Goal: Task Accomplishment & Management: Use online tool/utility

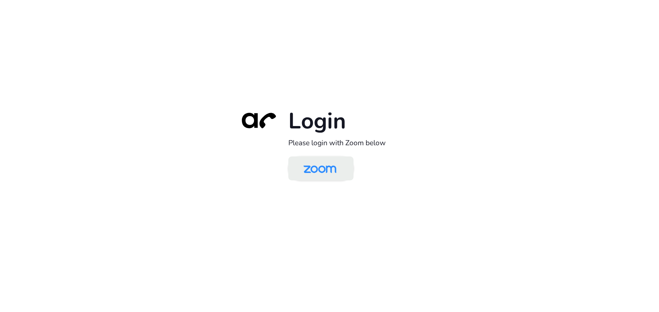
click at [317, 169] on img at bounding box center [319, 169] width 47 height 22
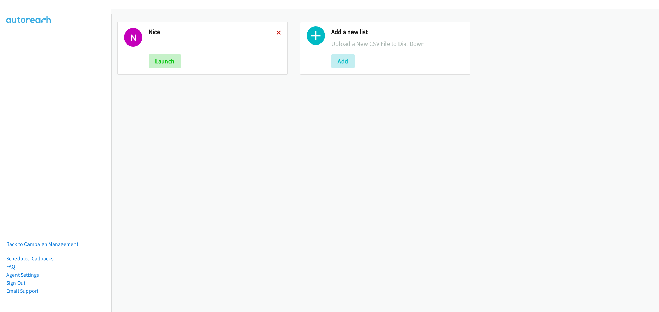
click at [279, 32] on icon at bounding box center [278, 33] width 5 height 5
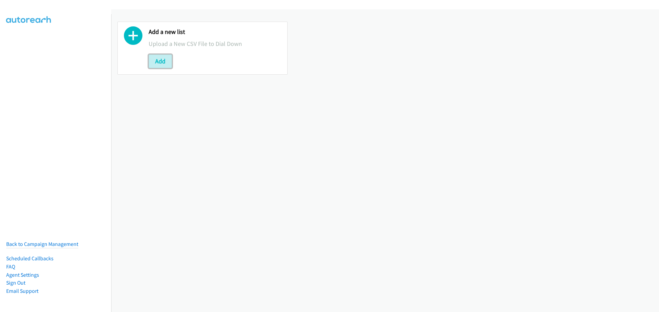
click at [158, 65] on button "Add" at bounding box center [160, 62] width 23 height 14
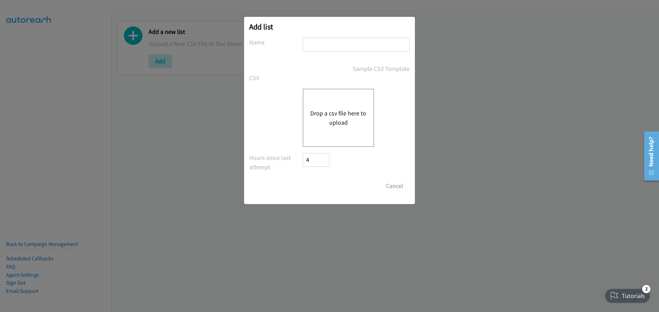
click at [344, 112] on button "Drop a csv file here to upload" at bounding box center [338, 118] width 56 height 19
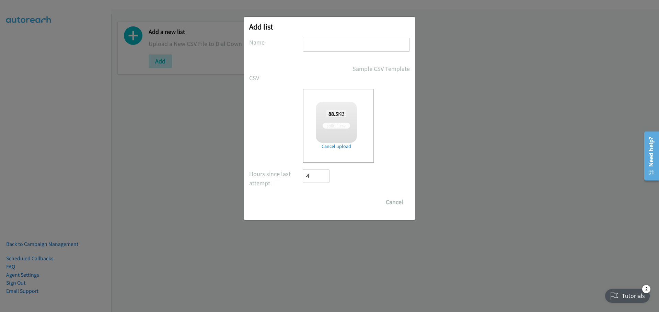
click at [324, 45] on input "text" at bounding box center [356, 45] width 107 height 14
type input "Sc"
checkbox input "true"
type input "[PERSON_NAME]"
click at [323, 204] on input "Save List" at bounding box center [321, 203] width 36 height 14
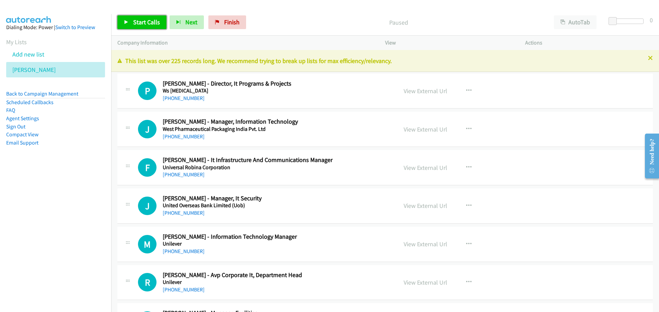
click at [133, 23] on span "Start Calls" at bounding box center [146, 22] width 27 height 8
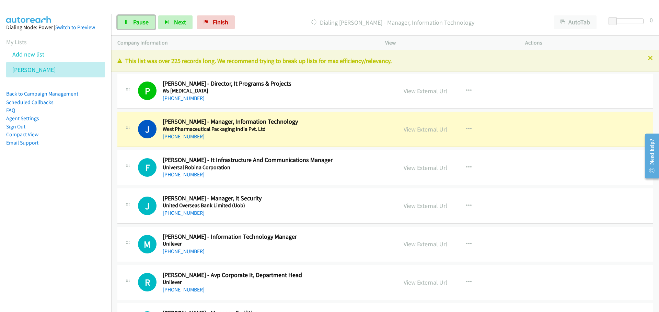
drag, startPoint x: 141, startPoint y: 21, endPoint x: 15, endPoint y: 60, distance: 131.3
click at [141, 21] on span "Pause" at bounding box center [140, 22] width 15 height 8
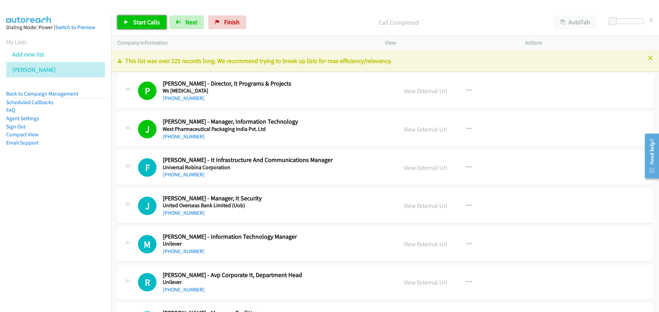
click at [155, 22] on span "Start Calls" at bounding box center [146, 22] width 27 height 8
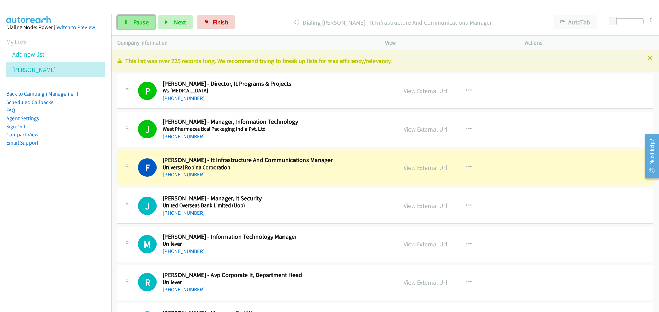
click at [136, 23] on span "Pause" at bounding box center [140, 22] width 15 height 8
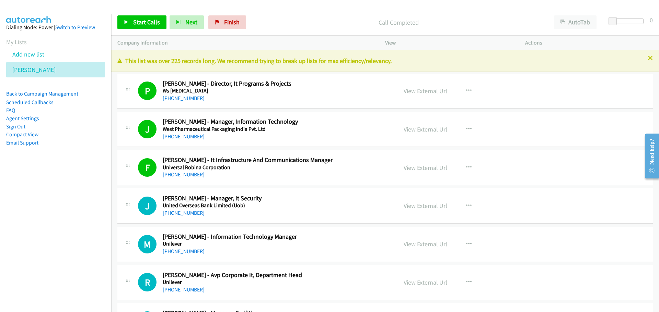
click at [74, 199] on nav "Dialing Mode: Power | Switch to Preview My Lists Add new list [PERSON_NAME] Bac…" at bounding box center [55, 170] width 111 height 312
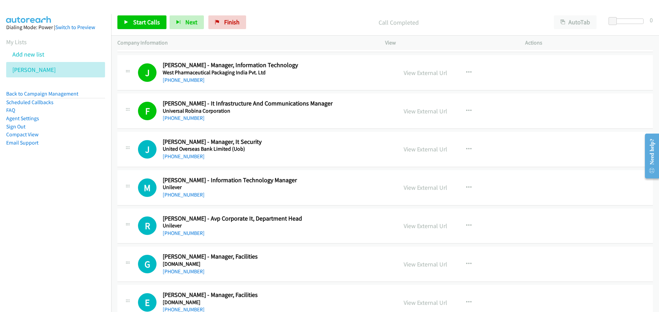
scroll to position [69, 0]
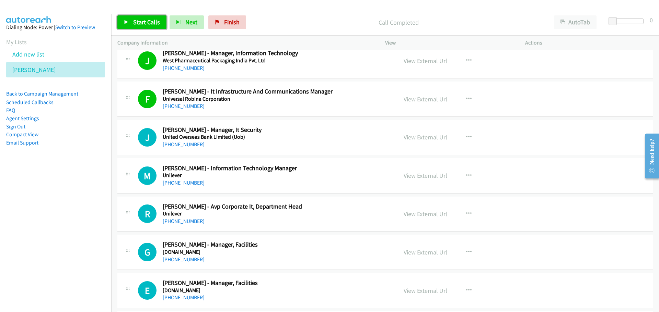
click at [141, 23] on span "Start Calls" at bounding box center [146, 22] width 27 height 8
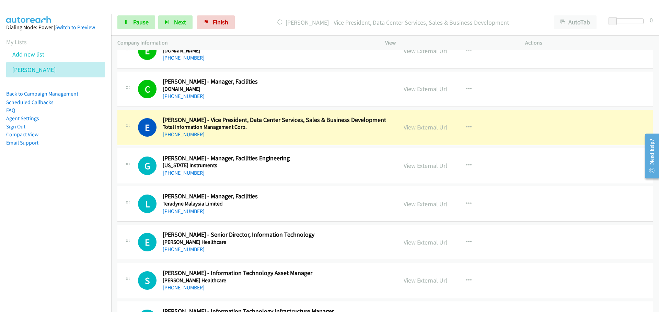
scroll to position [343, 0]
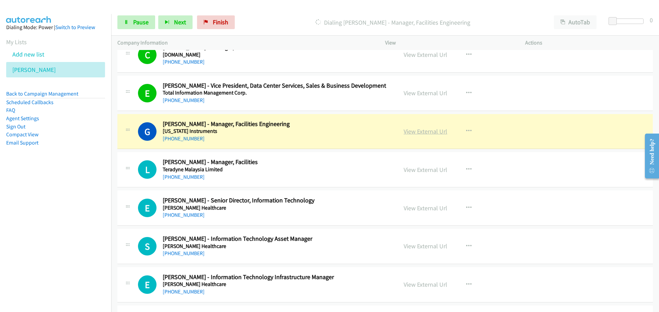
click at [414, 132] on link "View External Url" at bounding box center [425, 132] width 44 height 8
click at [138, 24] on span "Pause" at bounding box center [140, 22] width 15 height 8
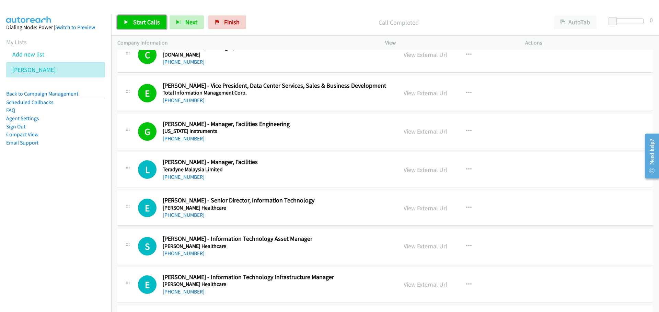
click at [136, 21] on span "Start Calls" at bounding box center [146, 22] width 27 height 8
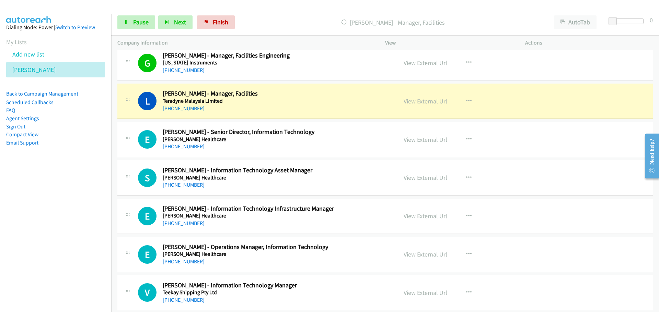
scroll to position [446, 0]
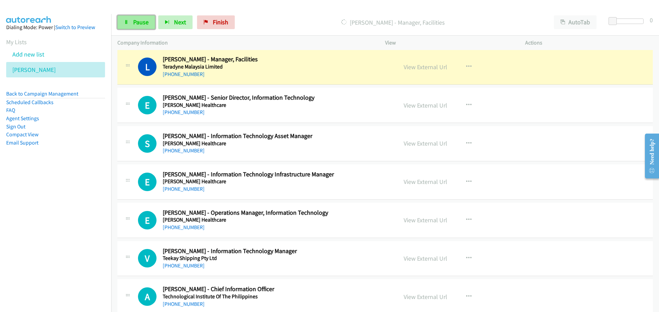
click at [144, 22] on span "Pause" at bounding box center [140, 22] width 15 height 8
click at [419, 66] on link "View External Url" at bounding box center [425, 67] width 44 height 8
click at [412, 66] on link "View External Url" at bounding box center [425, 67] width 44 height 8
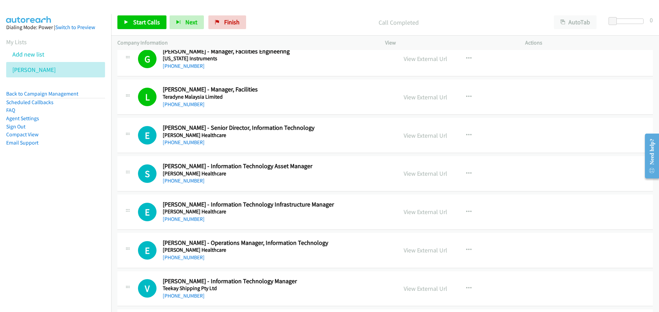
scroll to position [412, 0]
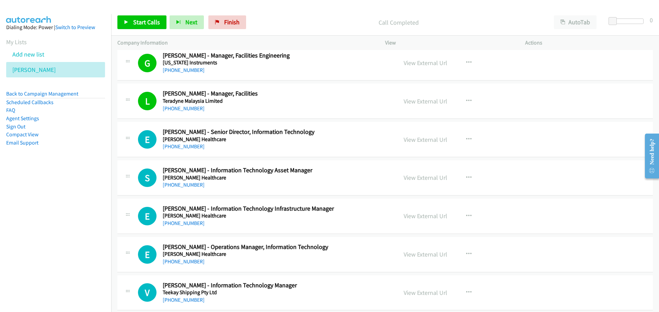
drag, startPoint x: 415, startPoint y: 101, endPoint x: 204, endPoint y: 42, distance: 219.1
click at [430, 101] on link "View External Url" at bounding box center [425, 101] width 44 height 8
click at [135, 19] on span "Start Calls" at bounding box center [146, 22] width 27 height 8
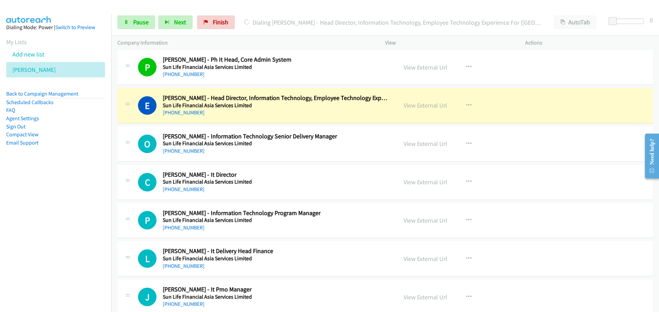
scroll to position [1132, 0]
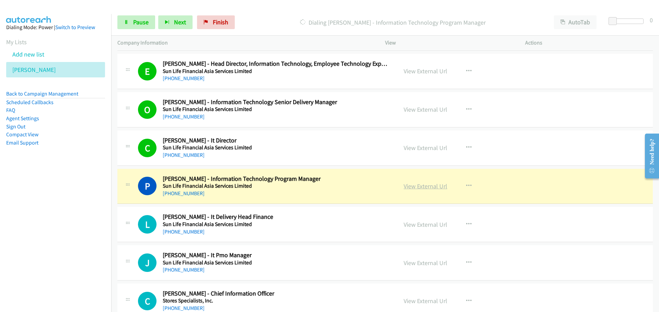
click at [422, 187] on link "View External Url" at bounding box center [425, 186] width 44 height 8
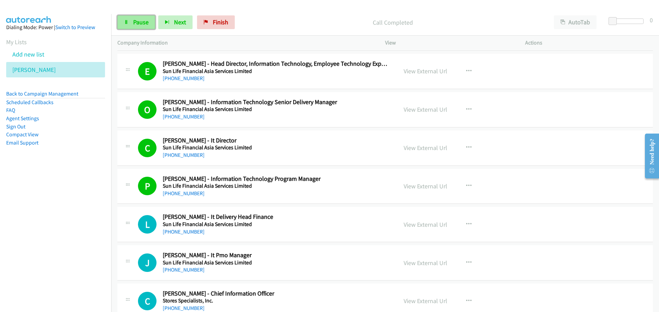
click at [138, 23] on span "Pause" at bounding box center [140, 22] width 15 height 8
click at [142, 27] on link "Start Calls" at bounding box center [141, 22] width 49 height 14
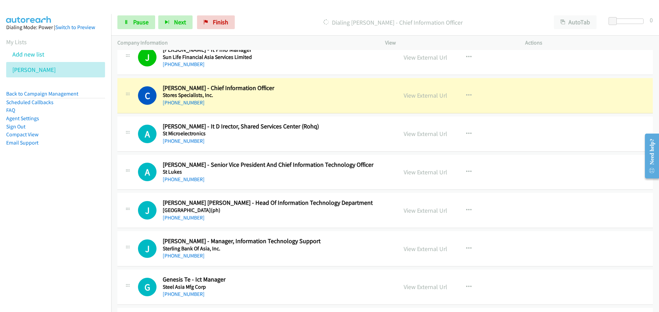
scroll to position [1372, 0]
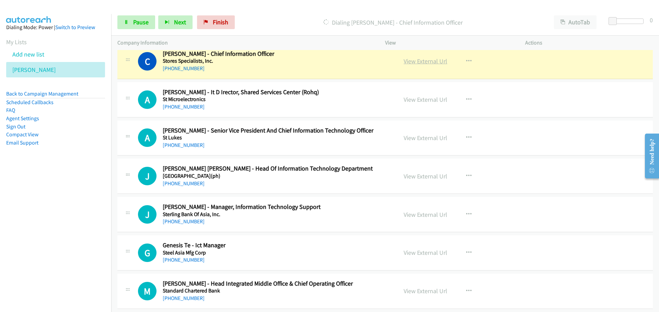
click at [420, 62] on link "View External Url" at bounding box center [425, 61] width 44 height 8
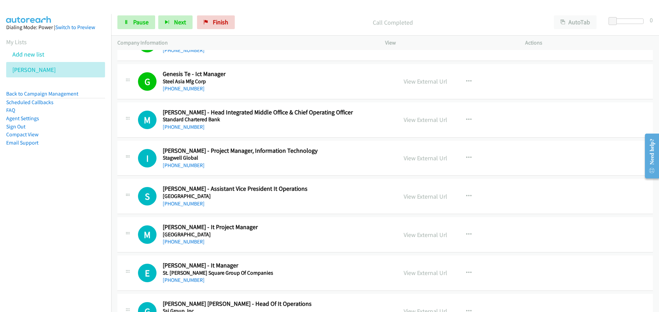
scroll to position [1578, 0]
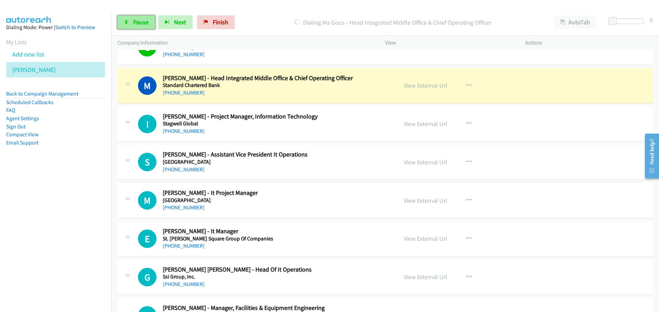
click at [137, 25] on span "Pause" at bounding box center [140, 22] width 15 height 8
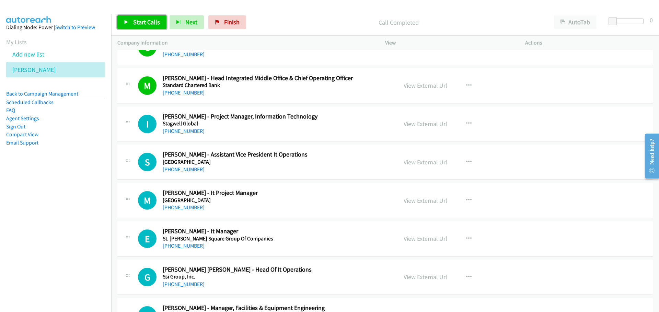
click at [128, 27] on link "Start Calls" at bounding box center [141, 22] width 49 height 14
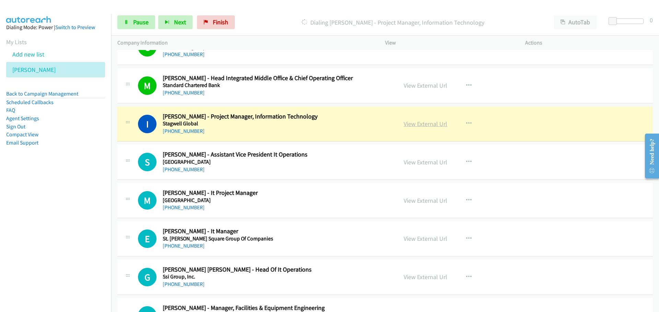
click at [414, 127] on link "View External Url" at bounding box center [425, 124] width 44 height 8
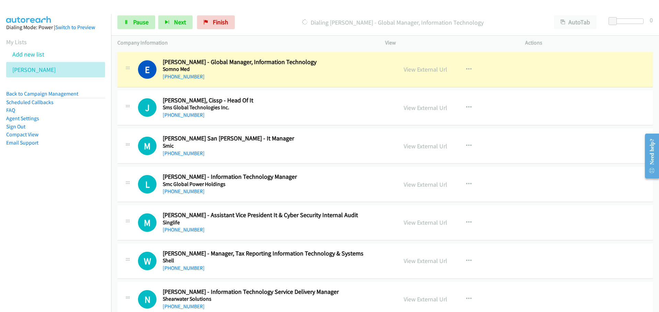
scroll to position [2024, 0]
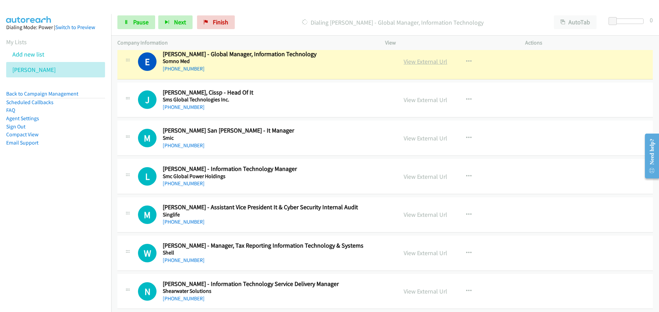
click at [420, 64] on link "View External Url" at bounding box center [425, 62] width 44 height 8
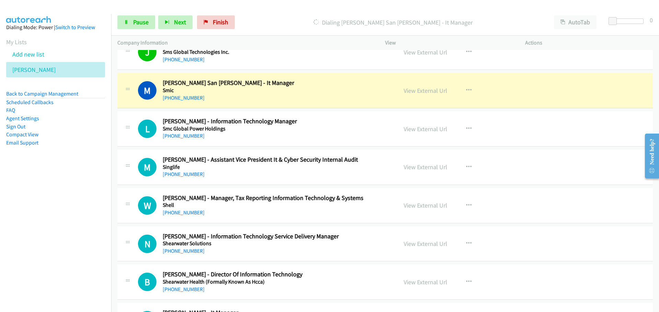
scroll to position [2092, 0]
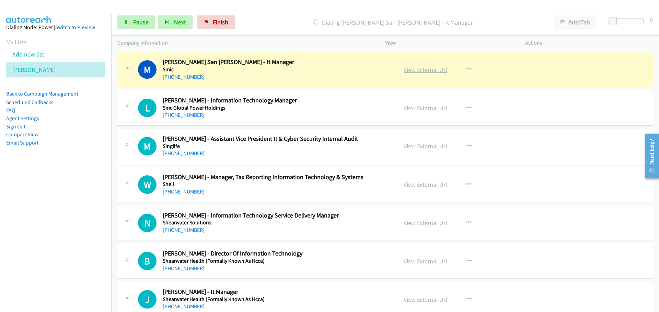
click at [404, 73] on link "View External Url" at bounding box center [425, 70] width 44 height 8
drag, startPoint x: 134, startPoint y: 24, endPoint x: 128, endPoint y: 27, distance: 7.5
click at [134, 24] on span "Pause" at bounding box center [140, 22] width 15 height 8
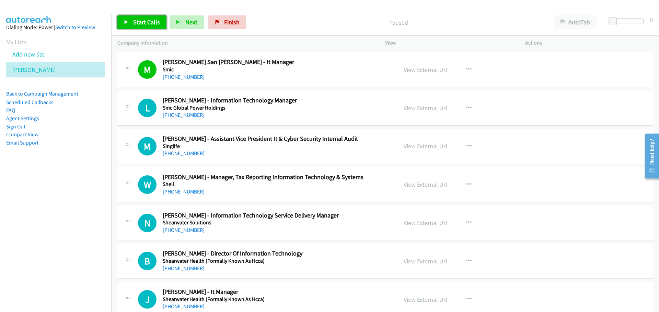
click at [150, 17] on link "Start Calls" at bounding box center [141, 22] width 49 height 14
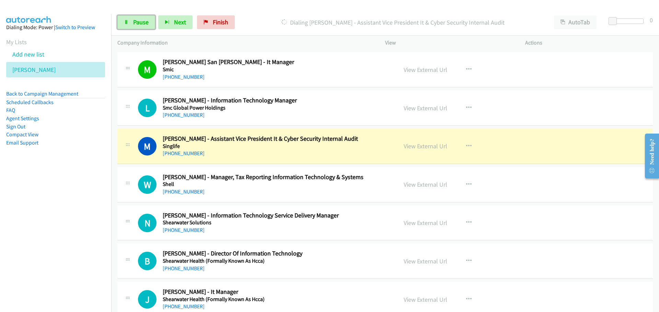
drag, startPoint x: 123, startPoint y: 22, endPoint x: 281, endPoint y: 54, distance: 160.6
click at [123, 22] on link "Pause" at bounding box center [136, 22] width 38 height 14
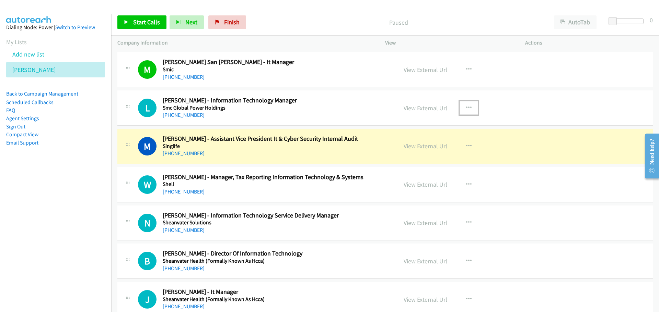
click at [466, 107] on icon "button" at bounding box center [468, 107] width 5 height 5
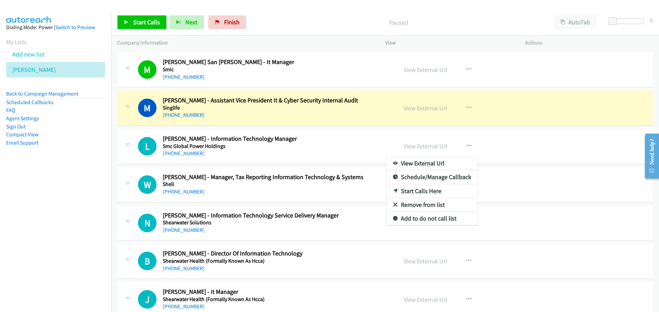
click at [423, 191] on link "Start Calls Here" at bounding box center [431, 192] width 91 height 14
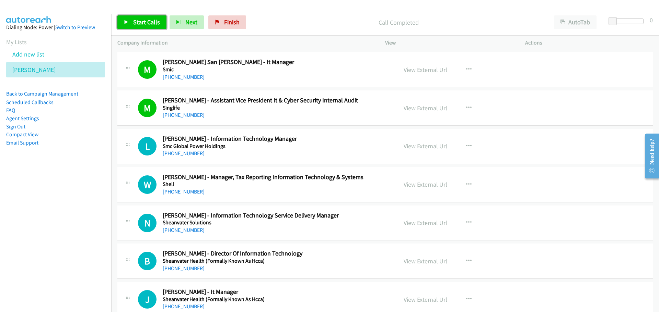
click at [137, 27] on link "Start Calls" at bounding box center [141, 22] width 49 height 14
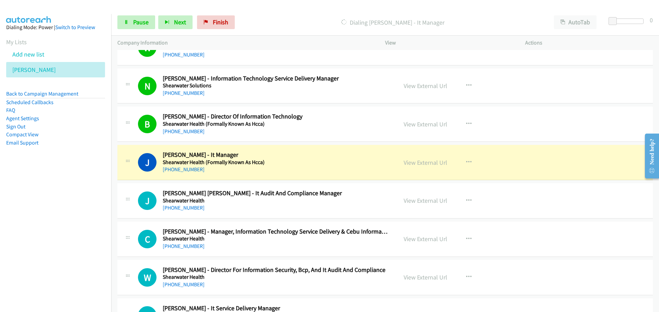
scroll to position [2264, 0]
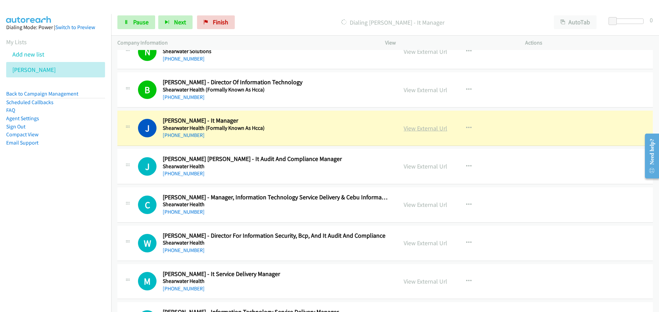
click at [426, 128] on link "View External Url" at bounding box center [425, 129] width 44 height 8
click at [137, 28] on link "Pause" at bounding box center [136, 22] width 38 height 14
click at [136, 28] on link "Pause" at bounding box center [136, 22] width 38 height 14
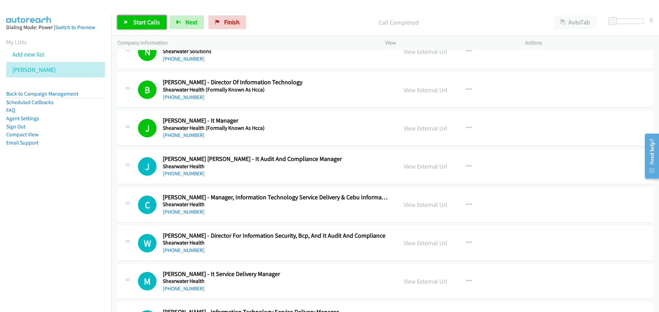
click at [153, 20] on span "Start Calls" at bounding box center [146, 22] width 27 height 8
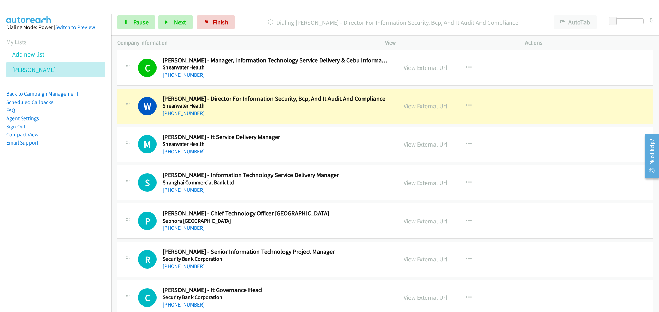
scroll to position [2435, 0]
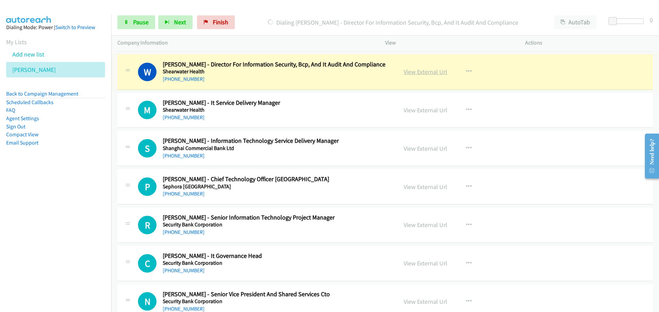
click at [425, 72] on link "View External Url" at bounding box center [425, 72] width 44 height 8
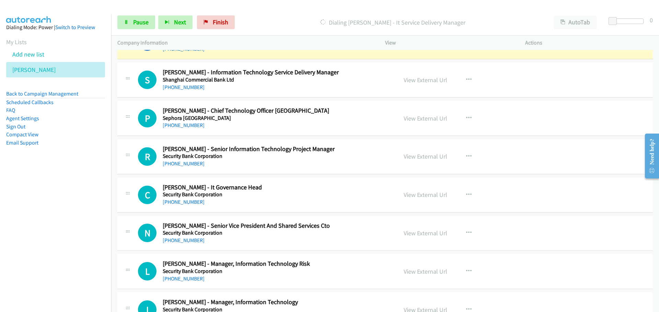
scroll to position [2470, 0]
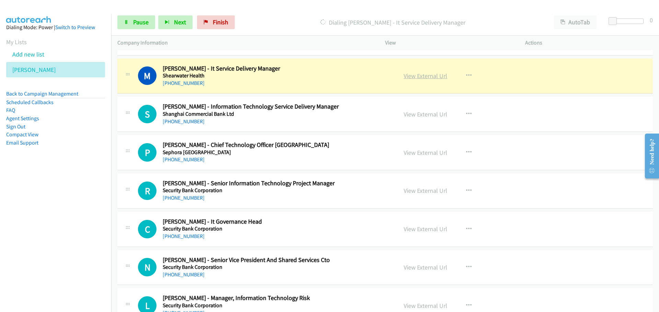
click at [427, 76] on link "View External Url" at bounding box center [425, 76] width 44 height 8
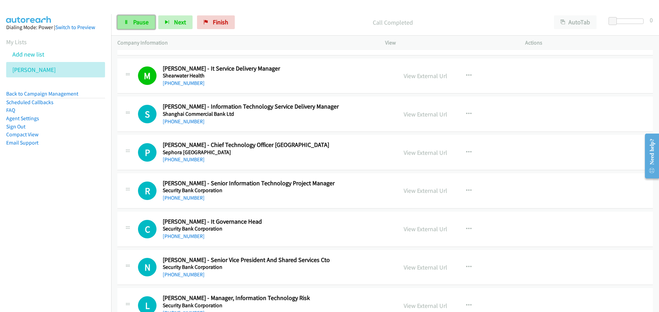
click at [138, 16] on link "Pause" at bounding box center [136, 22] width 38 height 14
click at [418, 153] on link "View External Url" at bounding box center [425, 153] width 44 height 8
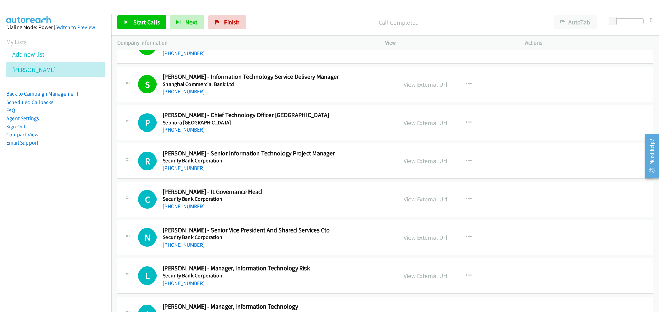
scroll to position [2538, 0]
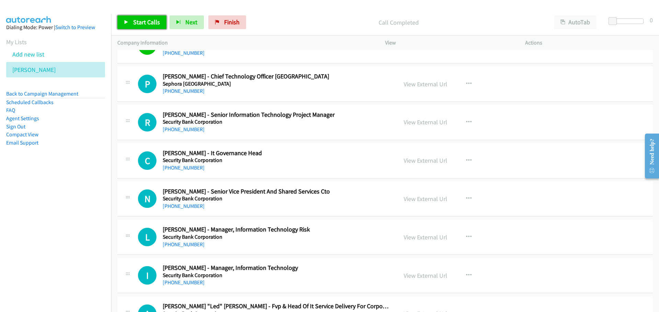
click at [150, 25] on span "Start Calls" at bounding box center [146, 22] width 27 height 8
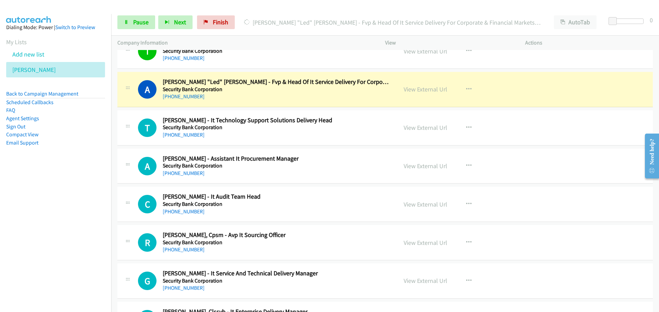
scroll to position [2778, 0]
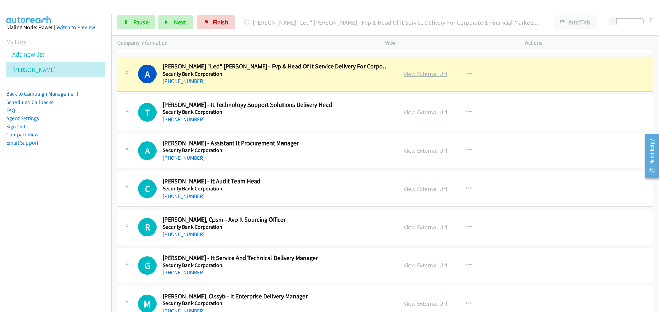
click at [422, 77] on link "View External Url" at bounding box center [425, 74] width 44 height 8
click at [139, 23] on span "Pause" at bounding box center [140, 22] width 15 height 8
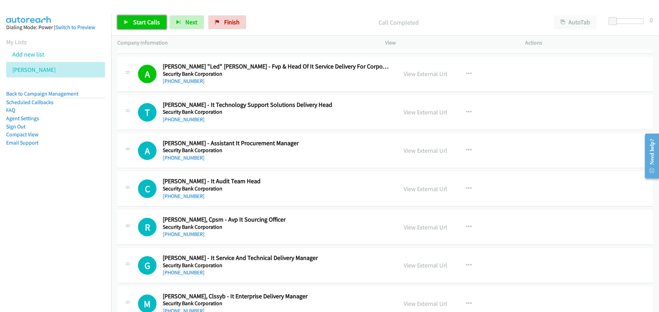
click at [137, 23] on span "Start Calls" at bounding box center [146, 22] width 27 height 8
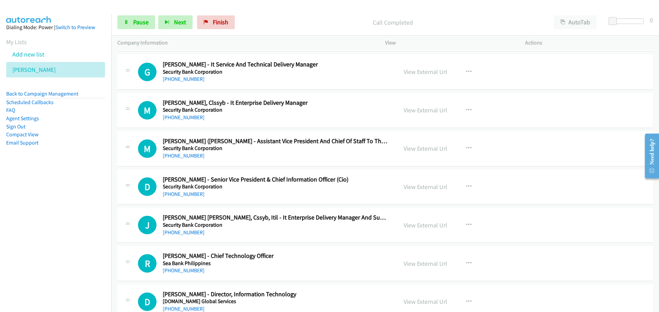
scroll to position [2984, 0]
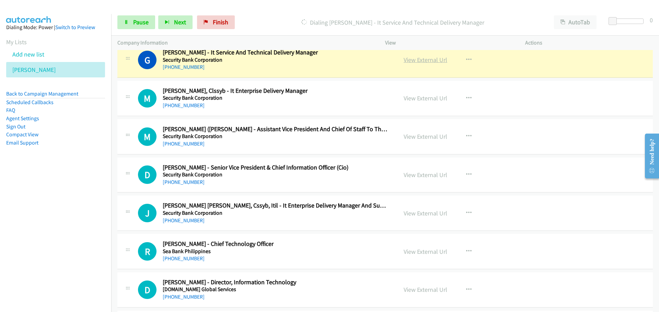
click at [413, 61] on link "View External Url" at bounding box center [425, 60] width 44 height 8
click at [129, 26] on link "Pause" at bounding box center [136, 22] width 38 height 14
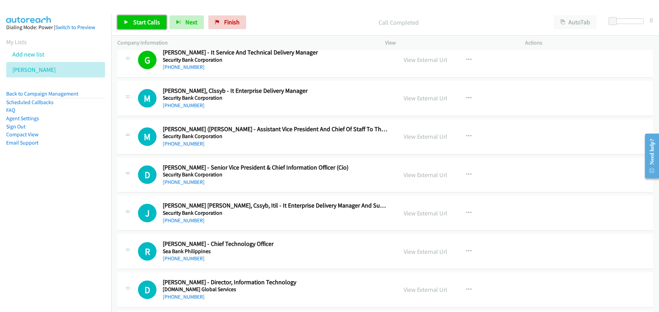
click at [146, 22] on span "Start Calls" at bounding box center [146, 22] width 27 height 8
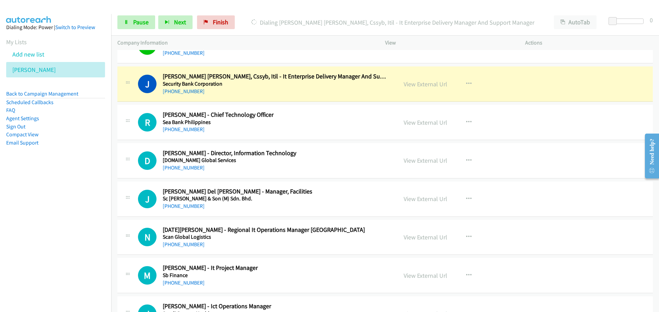
scroll to position [3121, 0]
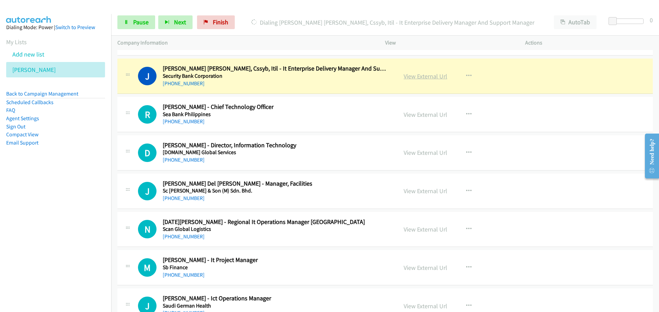
click at [426, 76] on link "View External Url" at bounding box center [425, 76] width 44 height 8
click at [137, 16] on link "Pause" at bounding box center [136, 22] width 38 height 14
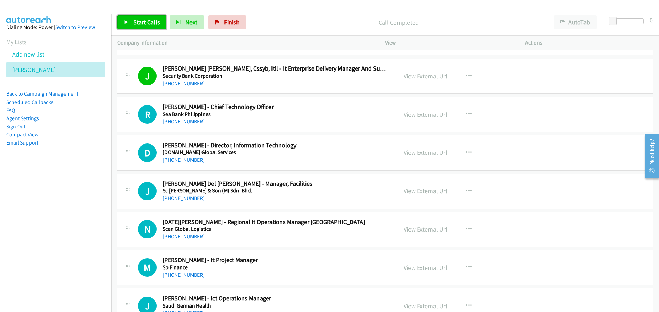
click at [134, 22] on span "Start Calls" at bounding box center [146, 22] width 27 height 8
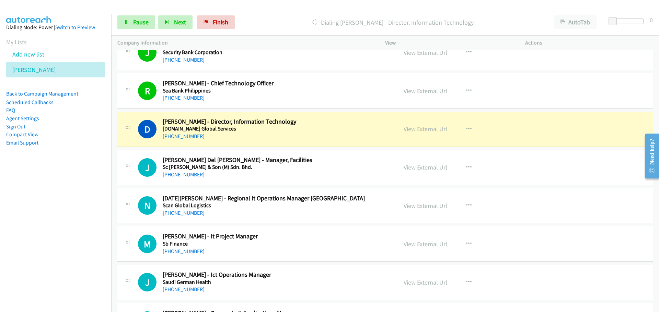
scroll to position [3190, 0]
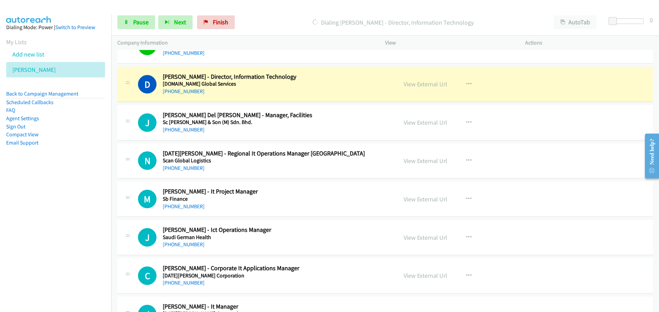
drag, startPoint x: 415, startPoint y: 83, endPoint x: 390, endPoint y: 69, distance: 28.7
click at [413, 85] on link "View External Url" at bounding box center [425, 84] width 44 height 8
click at [144, 27] on link "Pause" at bounding box center [136, 22] width 38 height 14
